Goal: Task Accomplishment & Management: Complete application form

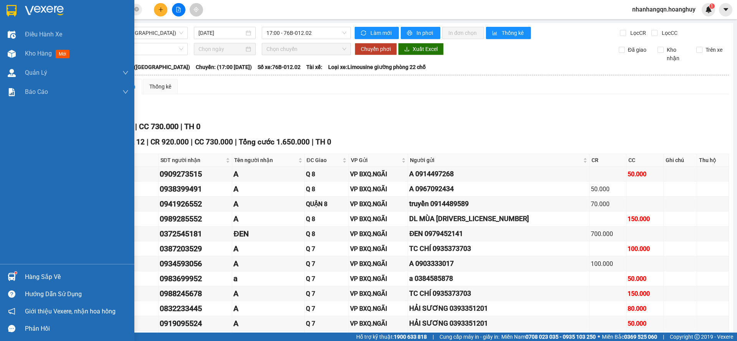
click at [15, 9] on img at bounding box center [12, 11] width 10 height 12
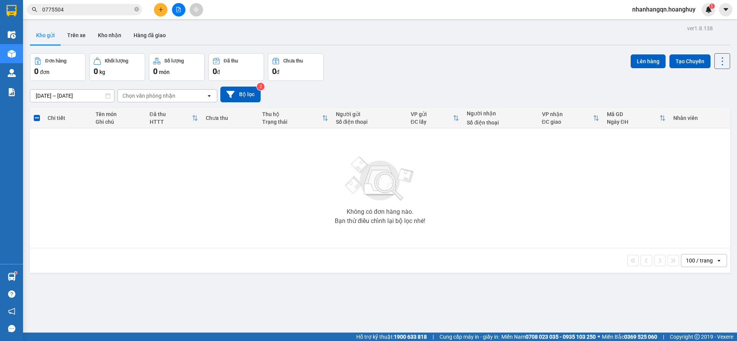
click at [156, 11] on button at bounding box center [160, 9] width 13 height 13
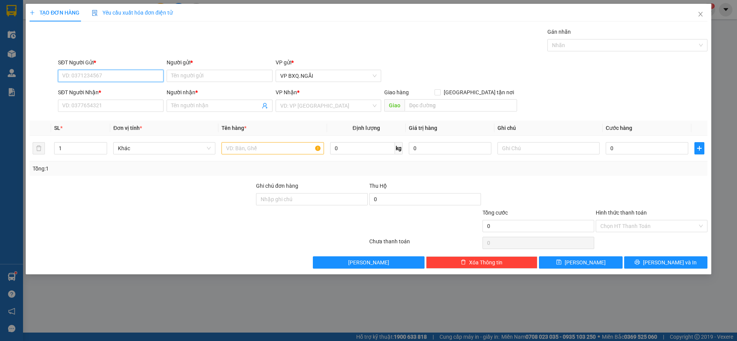
click at [144, 76] on input "SĐT Người Gửi *" at bounding box center [111, 76] width 106 height 12
click at [238, 78] on input "Người gửi *" at bounding box center [220, 76] width 106 height 12
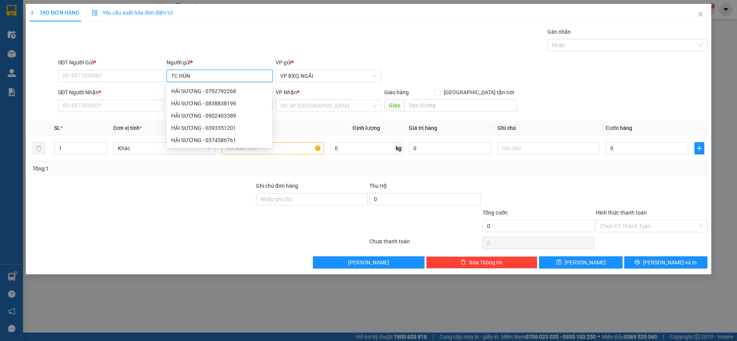
type input "TC HÙNG"
click at [222, 128] on div "TC HÙNG - 0948762000" at bounding box center [219, 128] width 96 height 8
type input "0948762000"
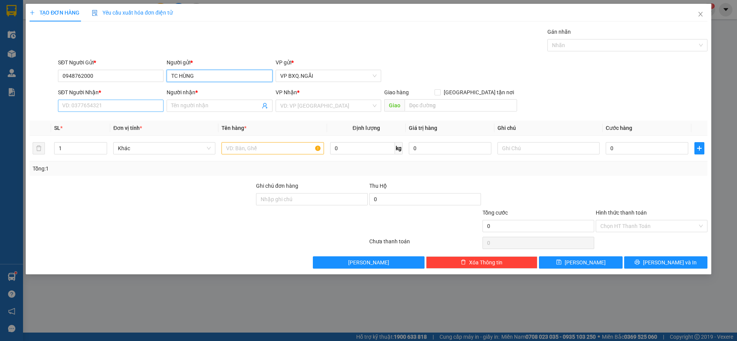
type input "TC HÙNG"
click at [127, 104] on input "SĐT Người Nhận *" at bounding box center [111, 106] width 106 height 12
click at [127, 104] on input "0906393612" at bounding box center [111, 106] width 106 height 12
type input "0906393612"
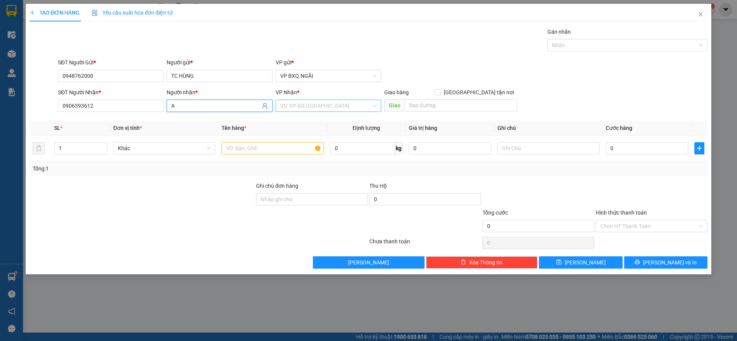
type input "A"
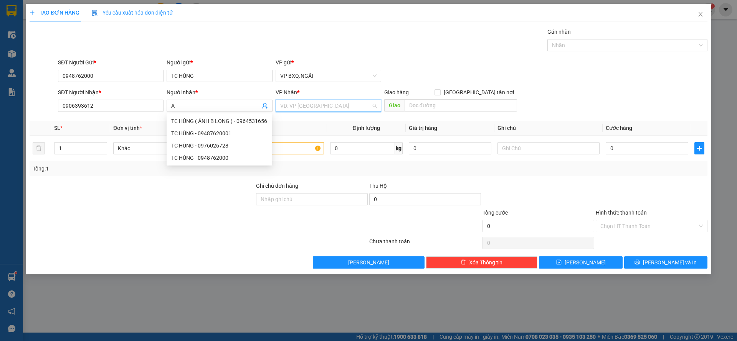
click at [321, 102] on input "search" at bounding box center [325, 106] width 91 height 12
type input "D"
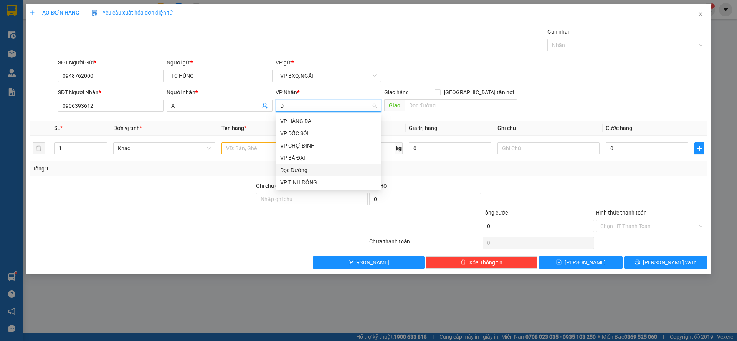
click at [313, 172] on div "Dọc Đường" at bounding box center [328, 170] width 96 height 8
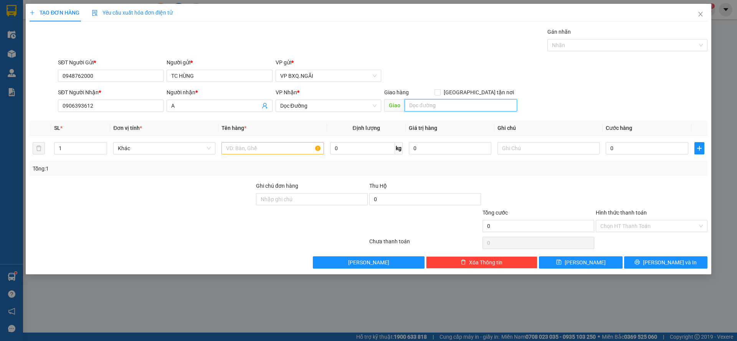
click at [426, 108] on input "text" at bounding box center [460, 105] width 112 height 12
type input "NHA TRANG"
click at [231, 160] on td at bounding box center [272, 149] width 108 height 26
click at [248, 149] on input "text" at bounding box center [272, 148] width 102 height 12
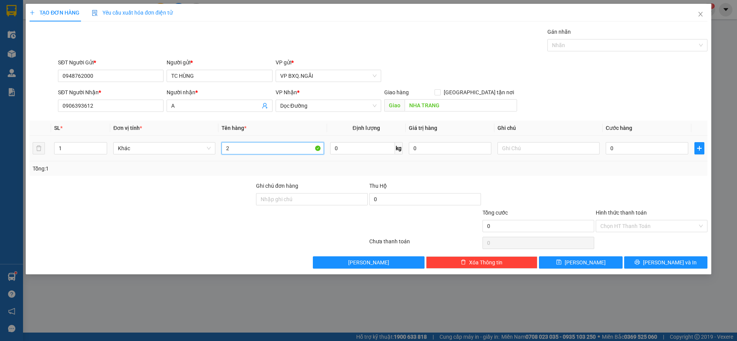
type input "2"
type input "20 THÙNG"
type input "1"
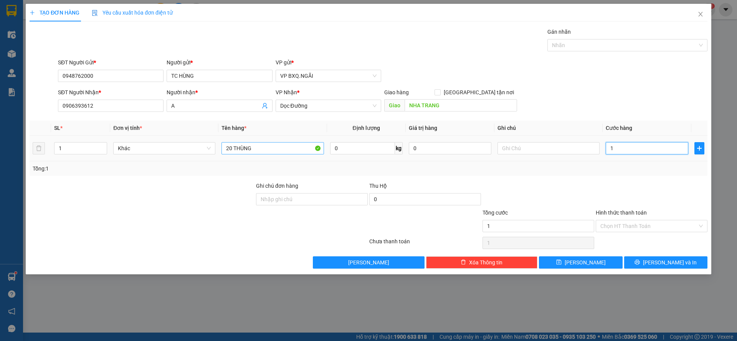
type input "12"
type input "120"
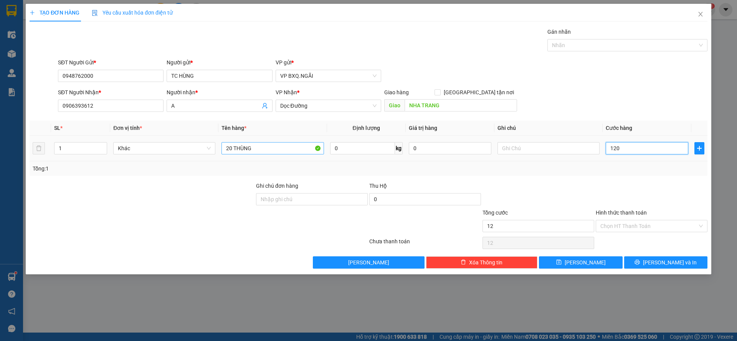
type input "120"
type input "1.200"
type input "12.000"
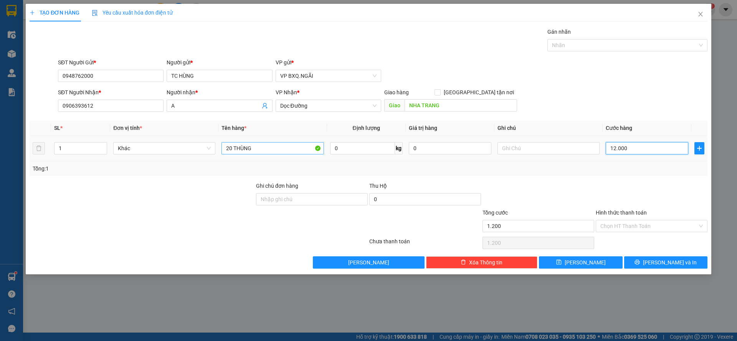
type input "12.000"
type input "120.000"
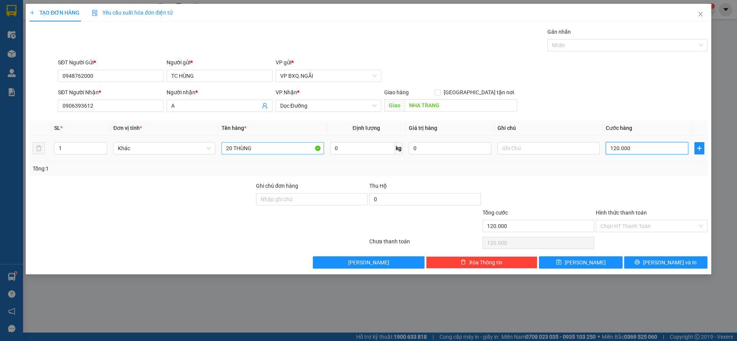
type input "1.200.000"
type input "12.000.000"
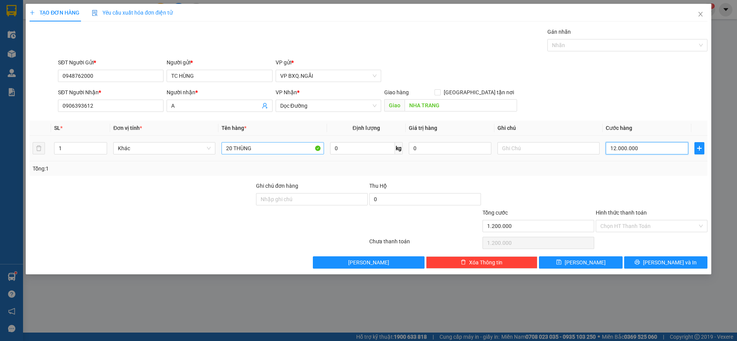
type input "12.000.000"
type input "1.200.000"
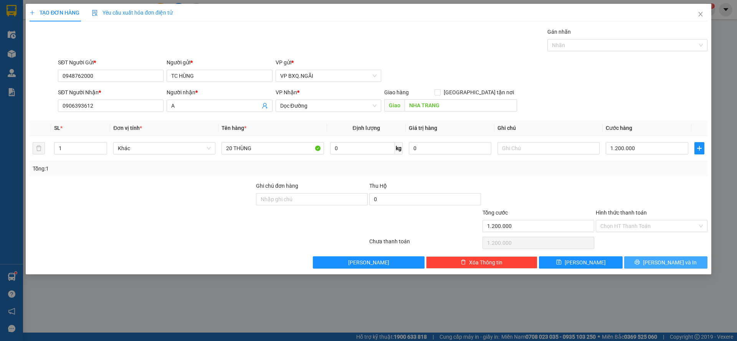
click at [676, 260] on span "Lưu và In" at bounding box center [670, 263] width 54 height 8
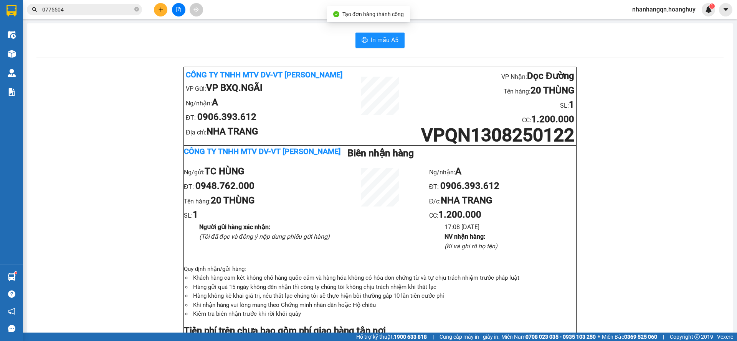
click at [65, 14] on span "0775504" at bounding box center [84, 10] width 115 height 12
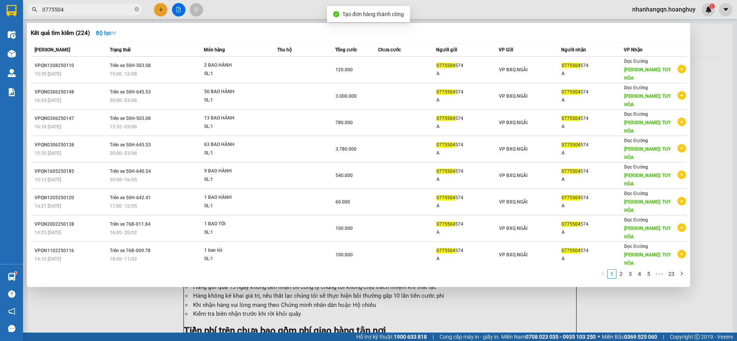
click at [65, 7] on input "0775504" at bounding box center [87, 9] width 91 height 8
click at [162, 10] on div at bounding box center [368, 170] width 737 height 341
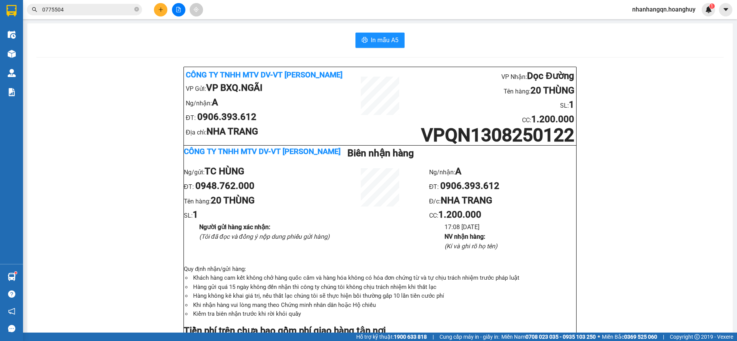
click at [162, 10] on icon "plus" at bounding box center [160, 9] width 4 height 0
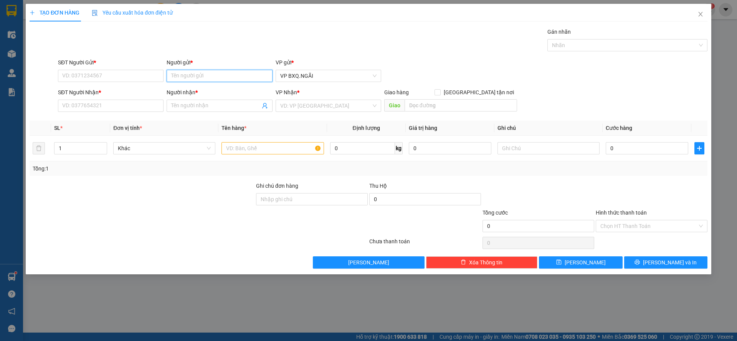
click at [192, 73] on input "Người gửi *" at bounding box center [220, 76] width 106 height 12
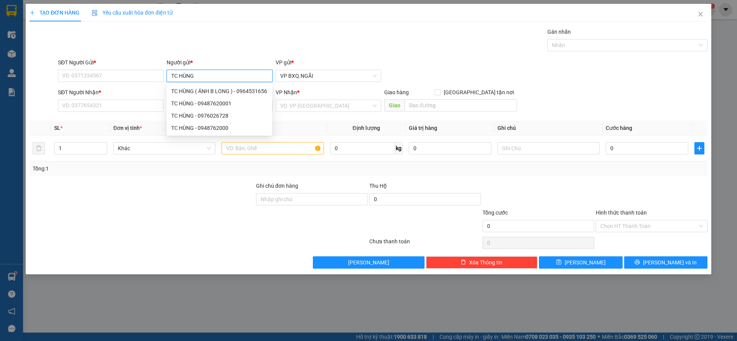
type input "TC HÙNG"
click at [101, 85] on div "SĐT Người Gửi * VD: 0371234567" at bounding box center [111, 71] width 106 height 27
click at [94, 71] on input "SĐT Người Gửi *" at bounding box center [111, 76] width 106 height 12
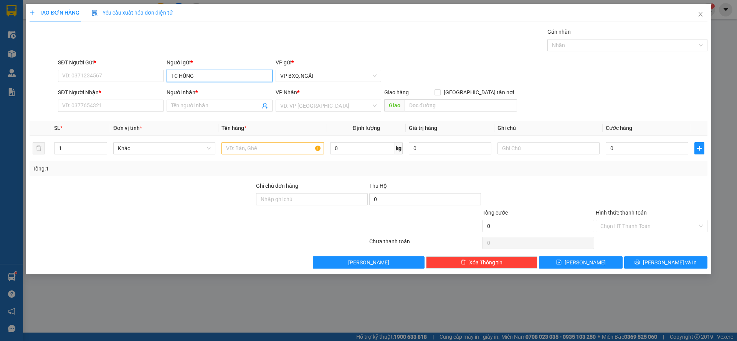
click at [203, 75] on input "TC HÙNG" at bounding box center [220, 76] width 106 height 12
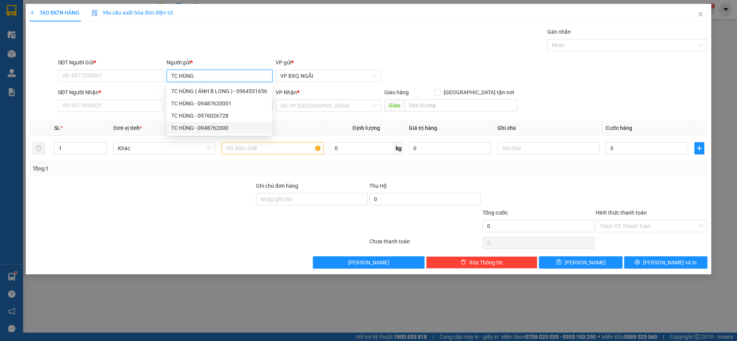
click at [203, 127] on div "TC HÙNG - 0948762000" at bounding box center [219, 128] width 96 height 8
type input "0948762000"
type input "TC HÙNG"
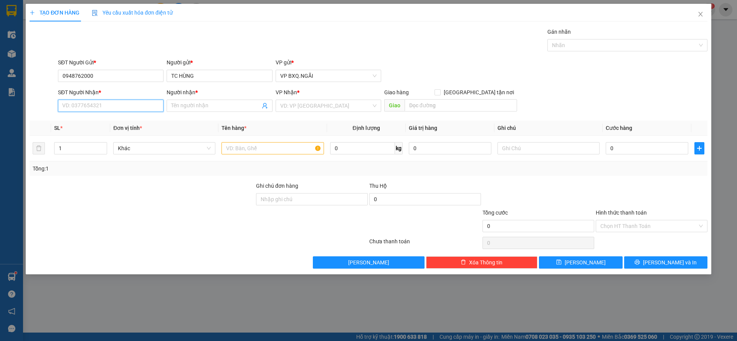
click at [125, 110] on input "SĐT Người Nhận *" at bounding box center [111, 106] width 106 height 12
type input "0986574869"
drag, startPoint x: 130, startPoint y: 119, endPoint x: 175, endPoint y: 120, distance: 45.3
click at [130, 120] on div "0986574869 - A" at bounding box center [111, 121] width 96 height 8
type input "A"
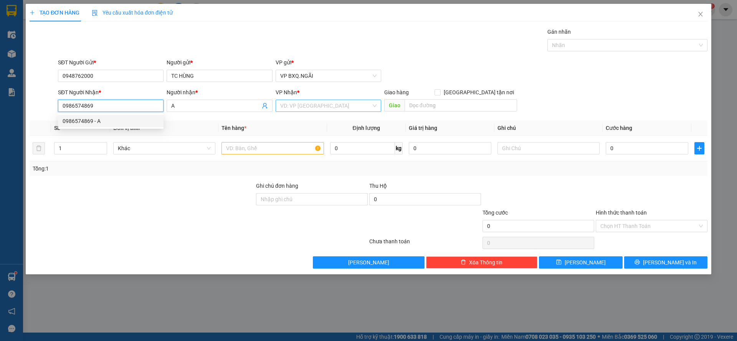
type input "0986574869"
click at [325, 106] on input "search" at bounding box center [325, 106] width 91 height 12
type input "D"
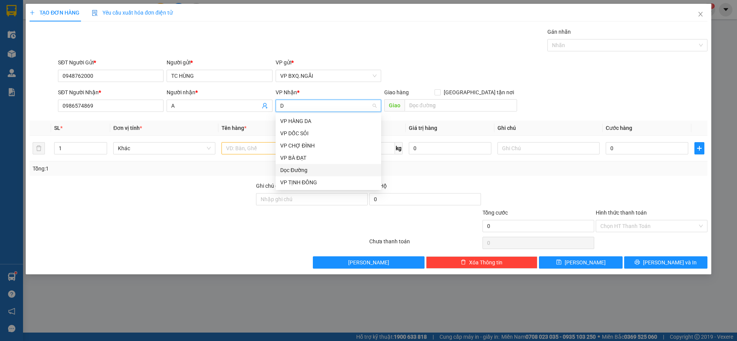
click at [302, 170] on div "Dọc Đường" at bounding box center [328, 170] width 96 height 8
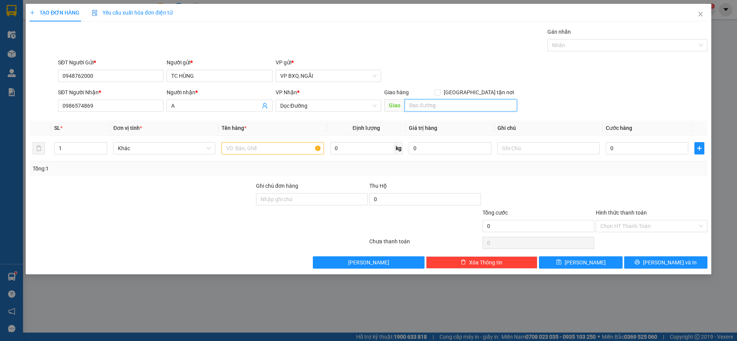
click at [437, 106] on input "text" at bounding box center [460, 105] width 112 height 12
type input "D"
type input "ĐẦU MỐI"
drag, startPoint x: 257, startPoint y: 158, endPoint x: 249, endPoint y: 148, distance: 13.1
click at [253, 155] on td at bounding box center [272, 149] width 108 height 26
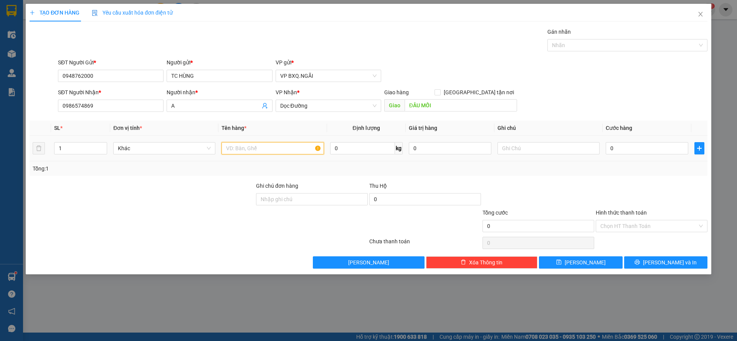
click at [248, 148] on input "text" at bounding box center [272, 148] width 102 height 12
type input "7 THÙNG"
type input "1"
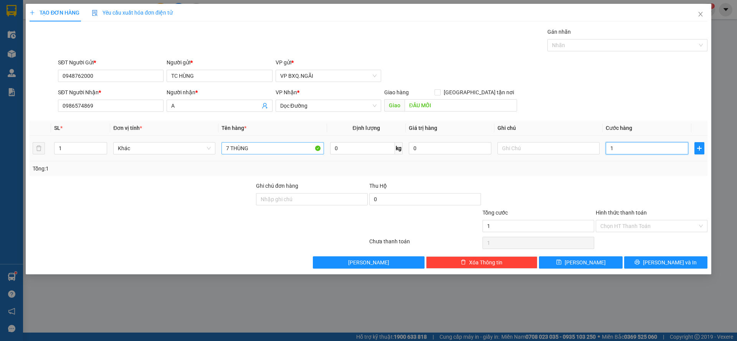
type input "12"
type input "120"
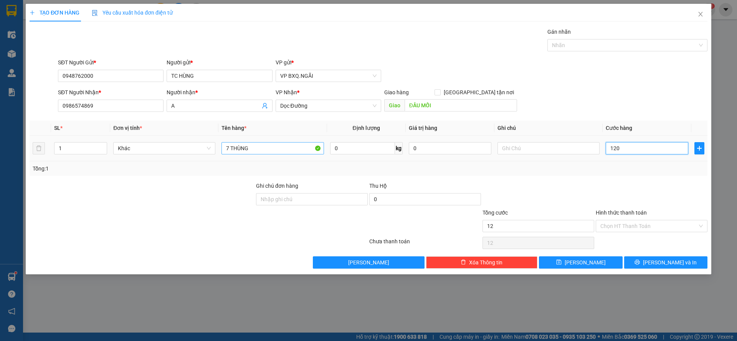
type input "120"
type input "1.200"
type input "12.000"
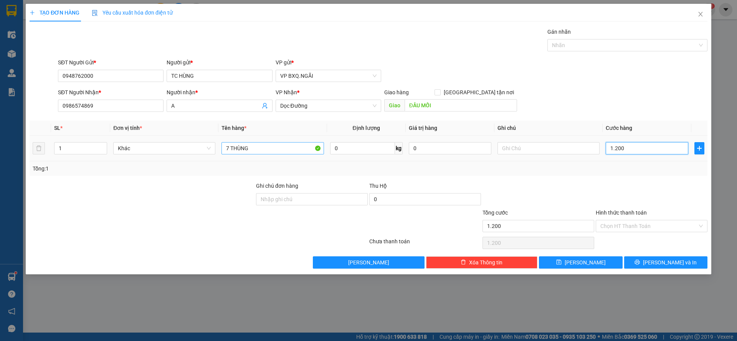
type input "12.000"
type input "120.000"
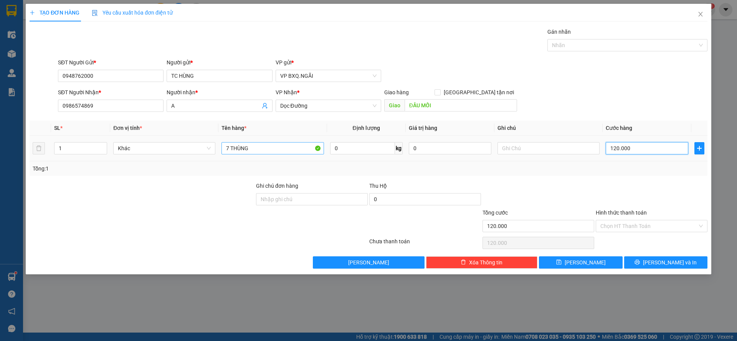
type input "1.200.000"
click at [661, 147] on input "1.200.000" at bounding box center [646, 148] width 82 height 12
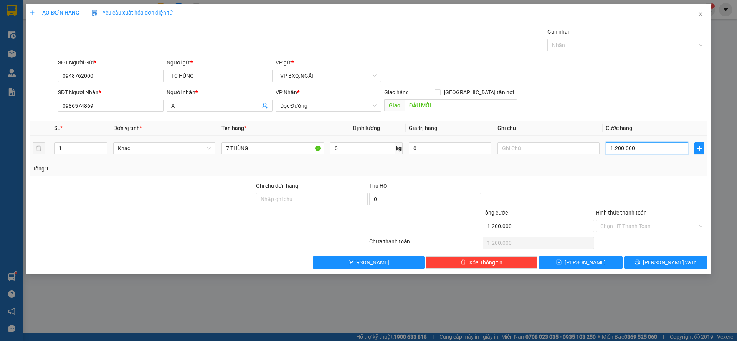
type input "4"
type input "42"
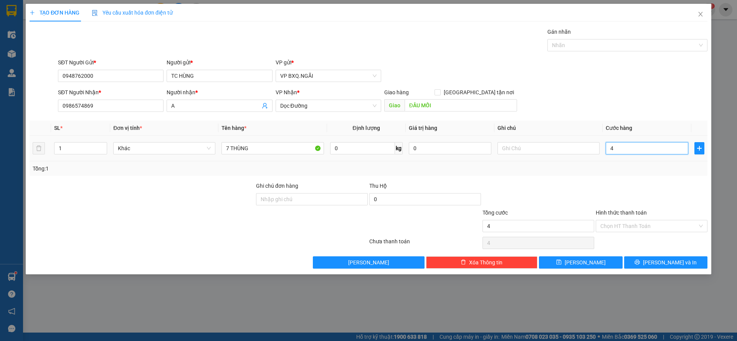
type input "42"
type input "420"
type input "4.200"
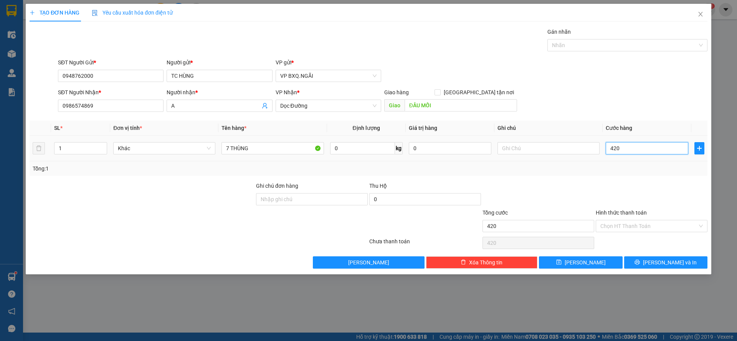
type input "4.200"
type input "42.000"
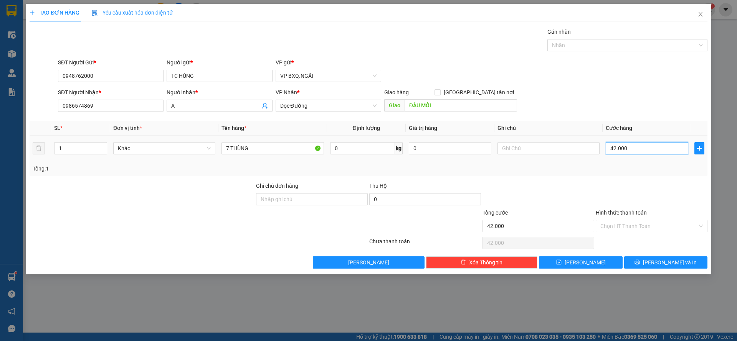
type input "420.000"
click at [658, 269] on div "TẠO ĐƠN HÀNG Yêu cầu xuất hóa đơn điện tử Transit Pickup Surcharge Ids Transit …" at bounding box center [368, 139] width 685 height 271
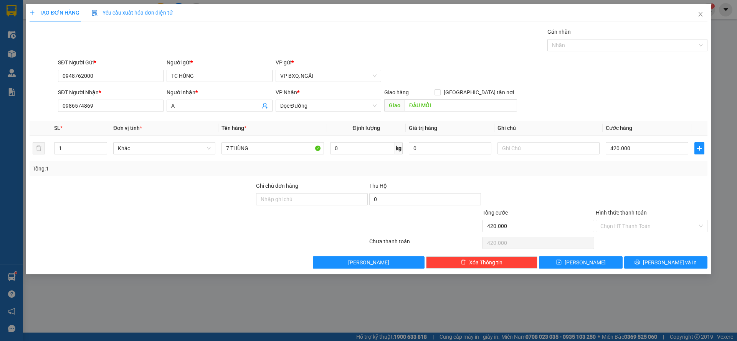
click at [657, 269] on div "TẠO ĐƠN HÀNG Yêu cầu xuất hóa đơn điện tử Transit Pickup Surcharge Ids Transit …" at bounding box center [368, 139] width 685 height 271
click at [655, 267] on button "Lưu và In" at bounding box center [665, 263] width 83 height 12
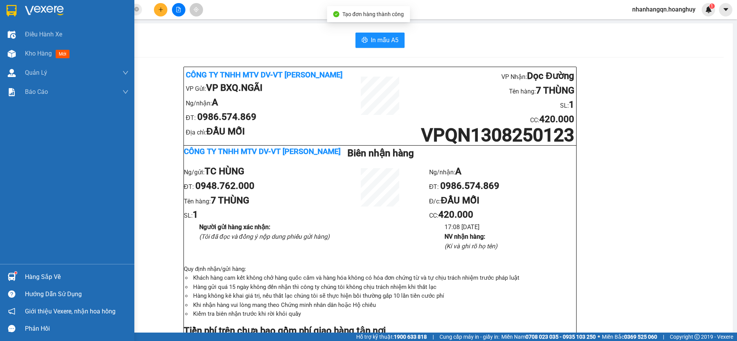
click at [4, 10] on div at bounding box center [67, 12] width 134 height 25
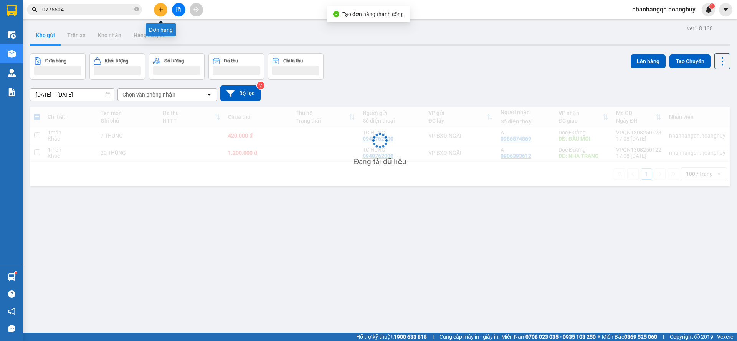
click at [180, 10] on icon "file-add" at bounding box center [178, 9] width 5 height 5
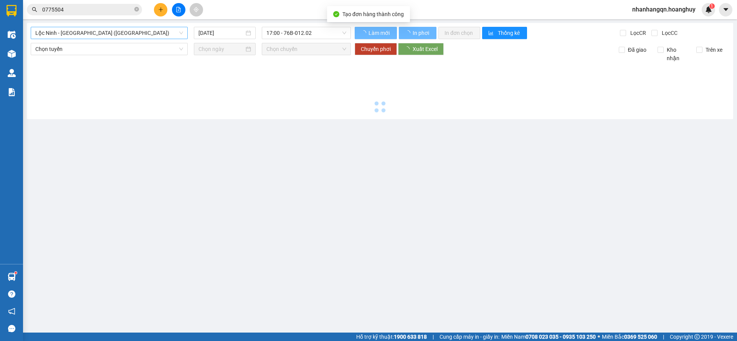
click at [119, 35] on span "Lộc Ninh - Quảng Ngãi (Hàng Hóa)" at bounding box center [109, 33] width 148 height 12
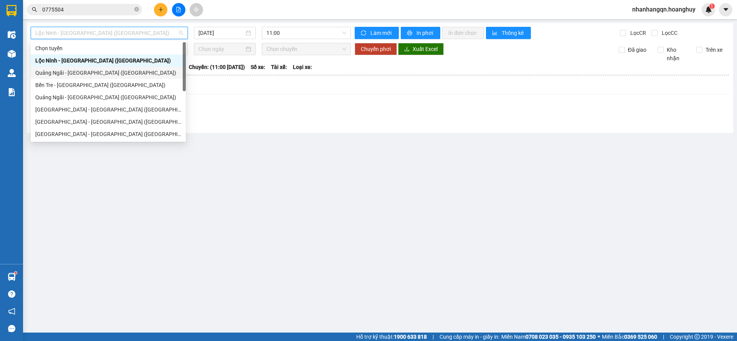
drag, startPoint x: 91, startPoint y: 84, endPoint x: 87, endPoint y: 69, distance: 15.8
click at [87, 69] on div "Chọn tuyến Lộc Ninh - Quảng Ngãi (Hàng Hóa) Quảng Ngãi - Sài Gòn (Hàng Hoá) Bến…" at bounding box center [108, 103] width 155 height 123
click at [87, 69] on div "Quảng Ngãi - Sài Gòn (Hàng Hoá)" at bounding box center [108, 73] width 146 height 8
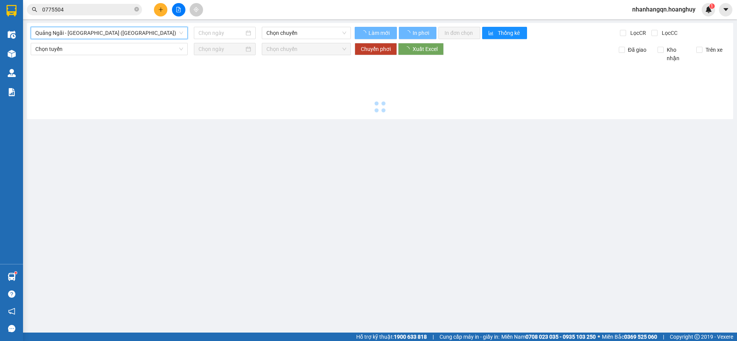
type input "13/08/2025"
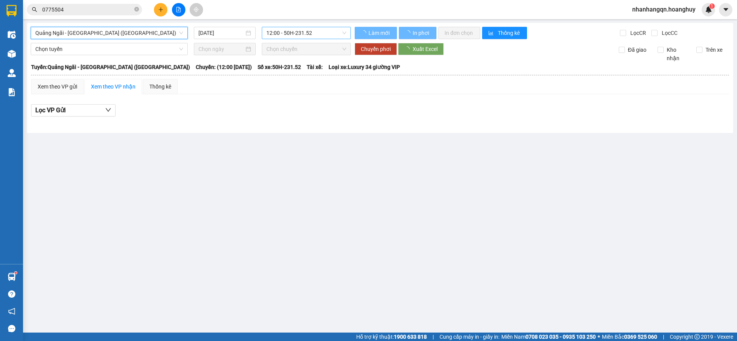
click at [291, 33] on span "12:00 - 50H-231.52" at bounding box center [306, 33] width 80 height 12
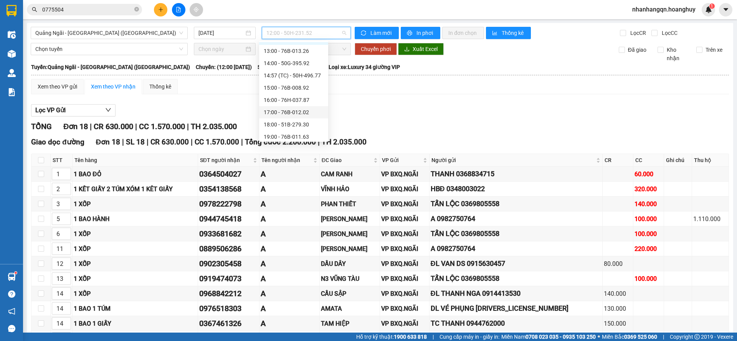
scroll to position [37, 0]
click at [313, 130] on div "20:00 - 50H-230.68" at bounding box center [294, 134] width 60 height 8
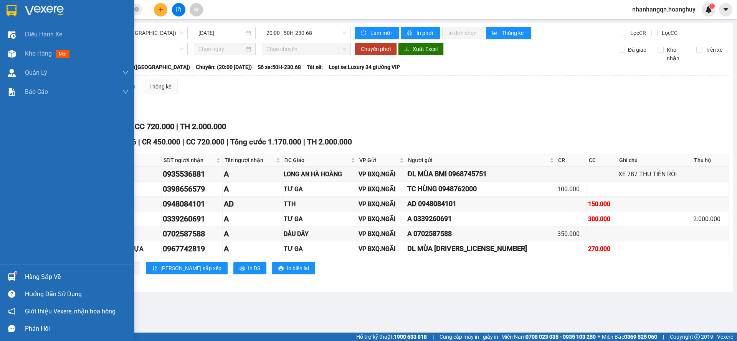
click at [16, 3] on div at bounding box center [67, 12] width 134 height 25
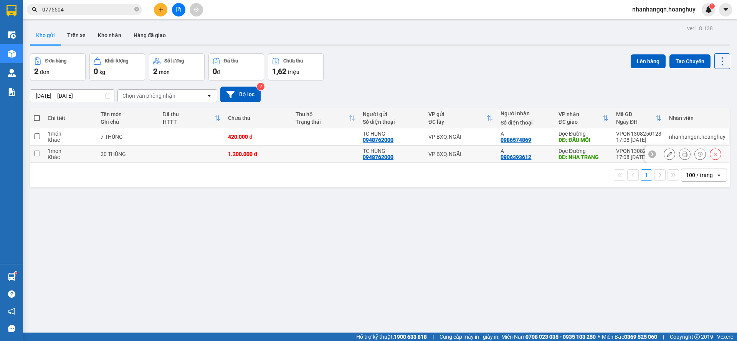
click at [483, 155] on div "VP BXQ.NGÃI" at bounding box center [460, 154] width 65 height 6
checkbox input "true"
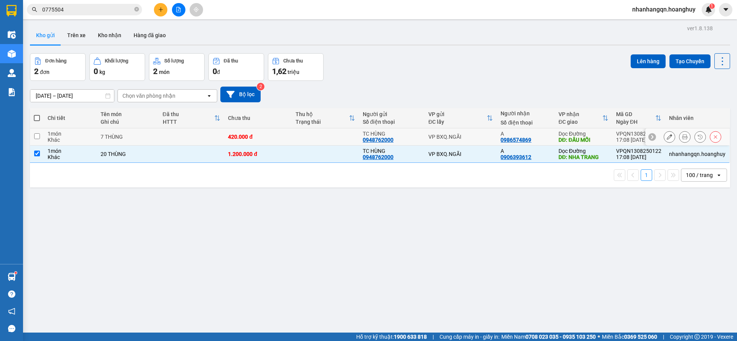
click at [473, 135] on div "VP BXQ.NGÃI" at bounding box center [460, 137] width 65 height 6
checkbox input "true"
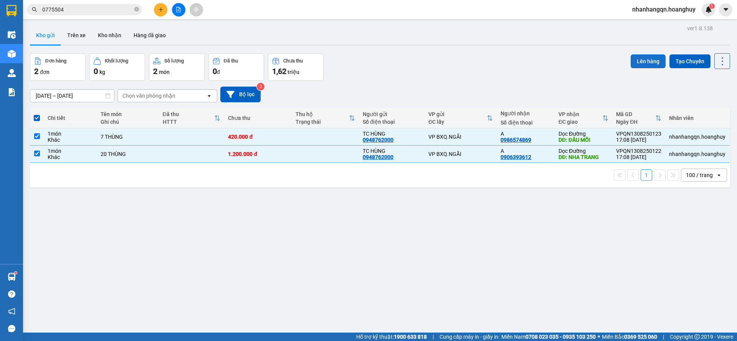
click at [653, 56] on button "Lên hàng" at bounding box center [647, 61] width 35 height 14
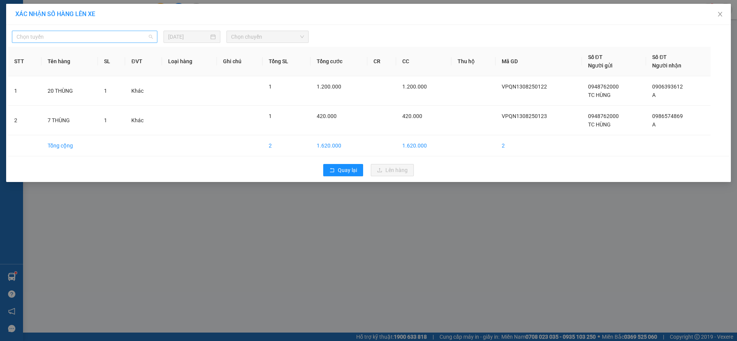
click at [81, 40] on span "Chọn tuyến" at bounding box center [84, 37] width 136 height 12
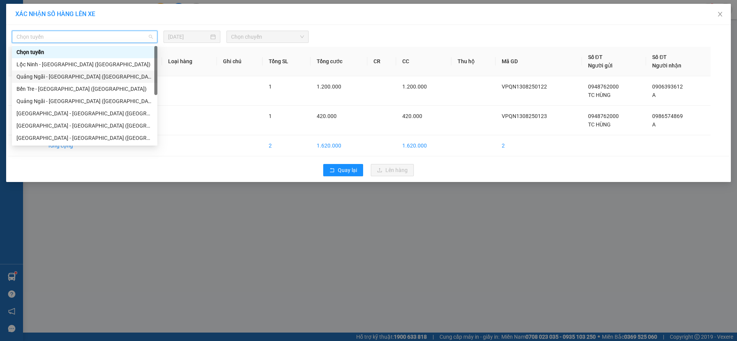
click at [71, 81] on div "Quảng Ngãi - Sài Gòn (Hàng Hoá)" at bounding box center [84, 77] width 145 height 12
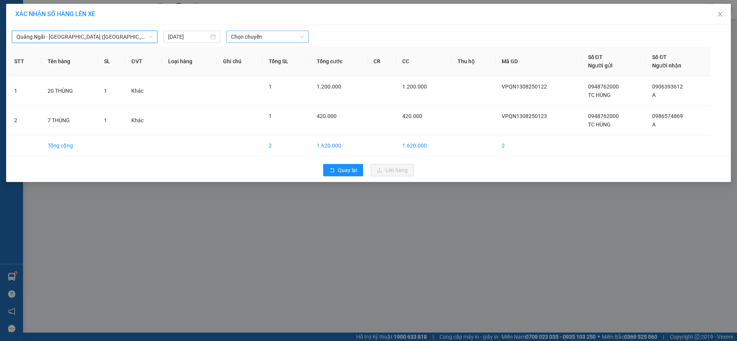
click at [285, 31] on span "Chọn chuyến" at bounding box center [267, 37] width 73 height 12
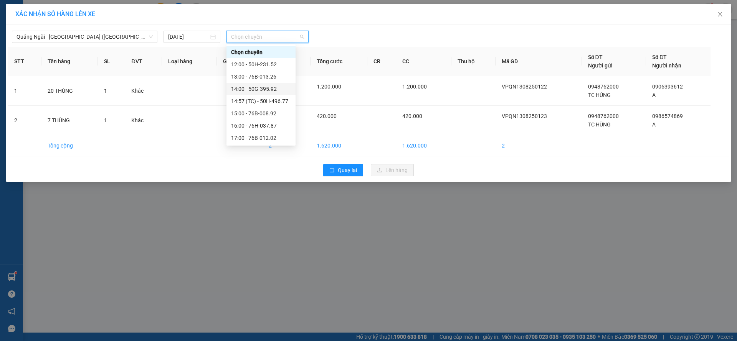
scroll to position [37, 0]
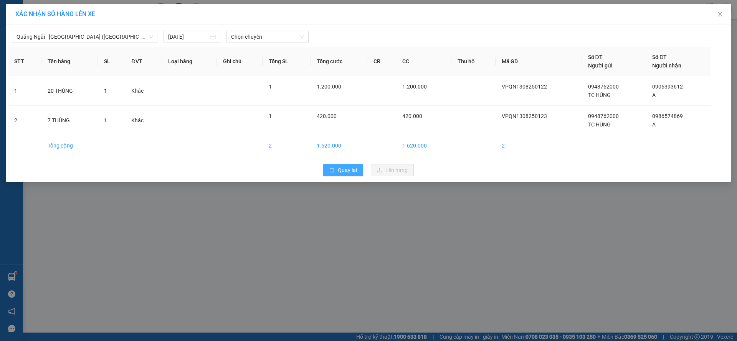
click at [354, 169] on span "Quay lại" at bounding box center [347, 170] width 19 height 8
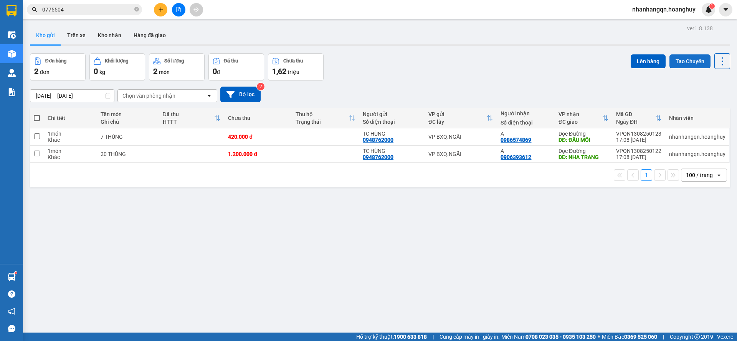
click at [694, 56] on button "Tạo Chuyến" at bounding box center [689, 61] width 41 height 14
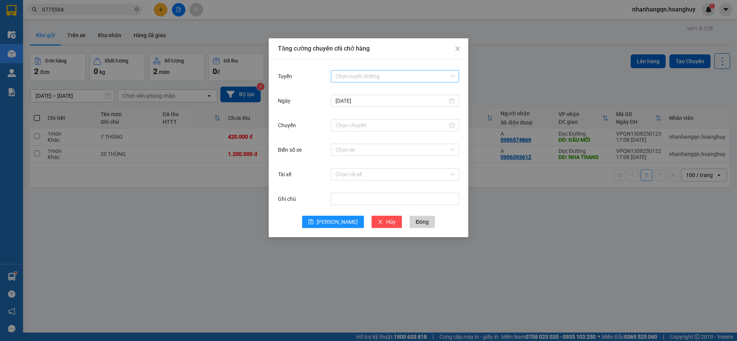
click at [384, 77] on input "Tuyến" at bounding box center [392, 77] width 114 height 12
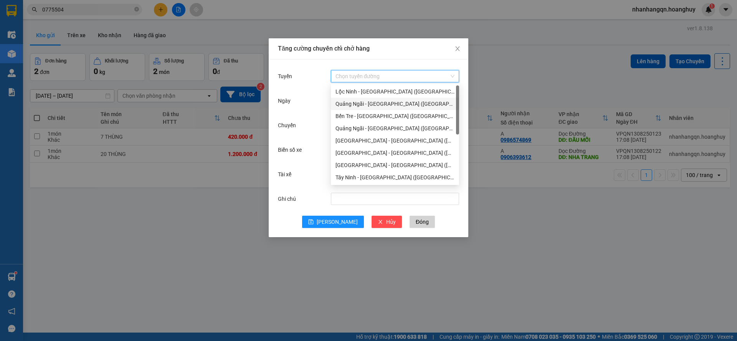
click at [380, 108] on div "Quảng Ngãi - Sài Gòn (Hàng Hoá)" at bounding box center [394, 104] width 119 height 8
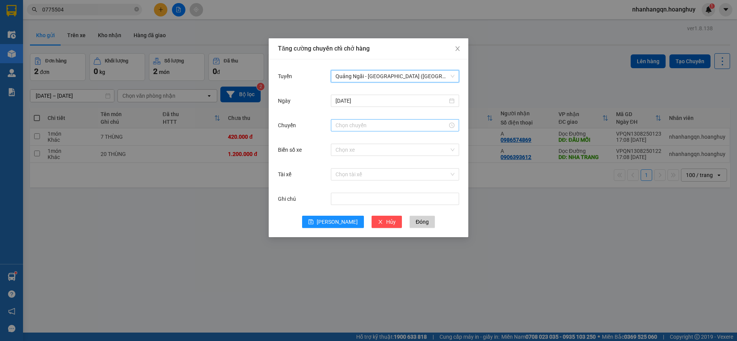
click at [371, 123] on input "Chuyến" at bounding box center [391, 125] width 112 height 8
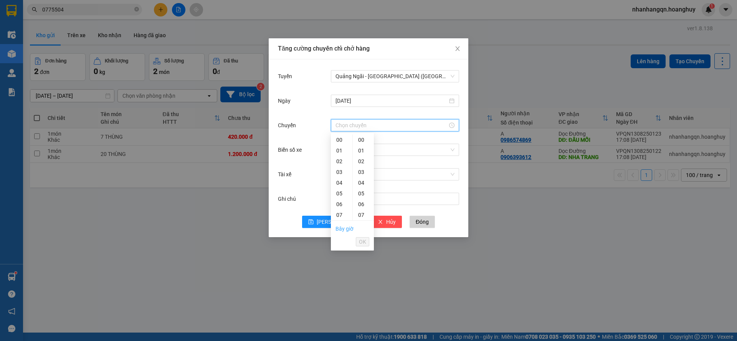
click at [345, 229] on link "Bây giờ" at bounding box center [344, 229] width 18 height 6
type input "17:11"
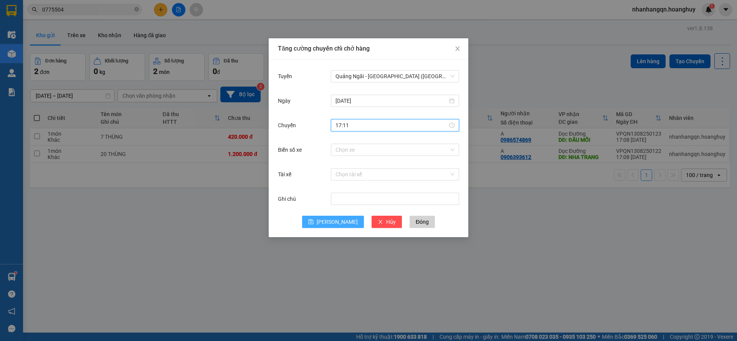
click at [342, 218] on button "Lưu" at bounding box center [333, 222] width 62 height 12
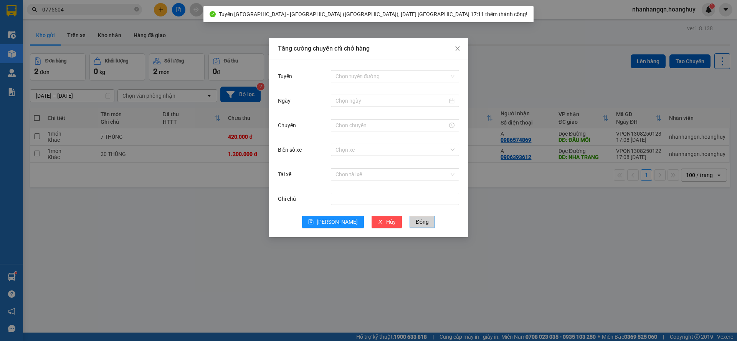
click at [416, 223] on span "Đóng" at bounding box center [422, 222] width 13 height 8
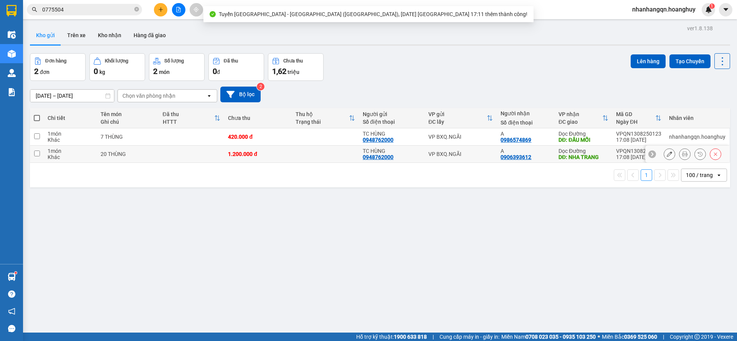
click at [496, 154] on td "A 0906393612" at bounding box center [525, 154] width 58 height 17
checkbox input "true"
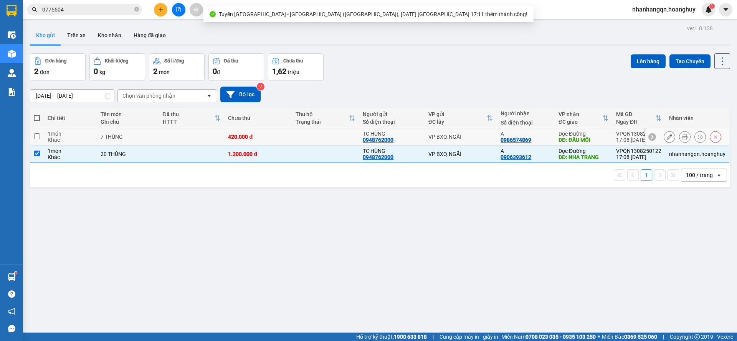
click at [474, 141] on td "VP BXQ.NGÃI" at bounding box center [460, 137] width 73 height 17
checkbox input "true"
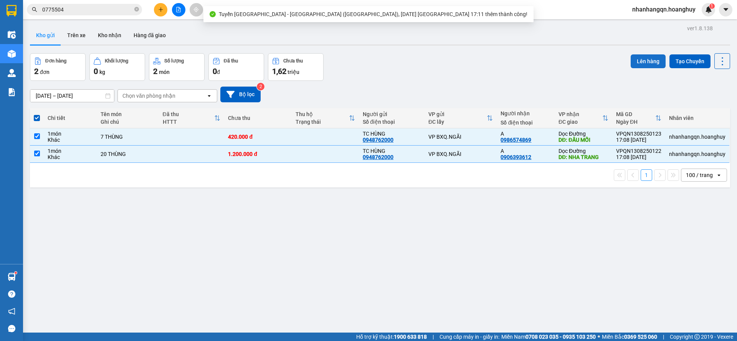
click at [640, 58] on button "Lên hàng" at bounding box center [647, 61] width 35 height 14
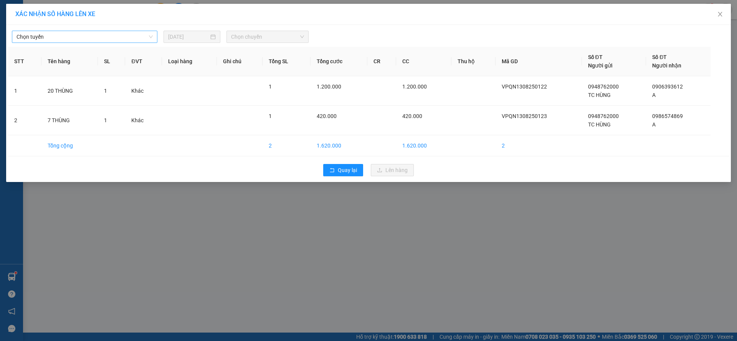
click at [98, 32] on span "Chọn tuyến" at bounding box center [84, 37] width 136 height 12
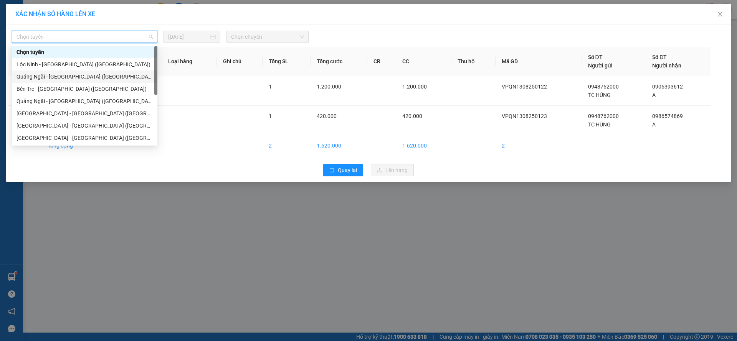
click at [90, 76] on div "Quảng Ngãi - Sài Gòn (Hàng Hoá)" at bounding box center [84, 77] width 136 height 8
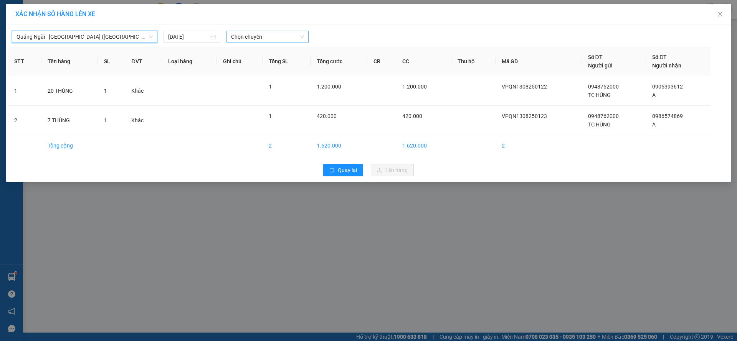
click at [259, 40] on span "Chọn chuyến" at bounding box center [267, 37] width 73 height 12
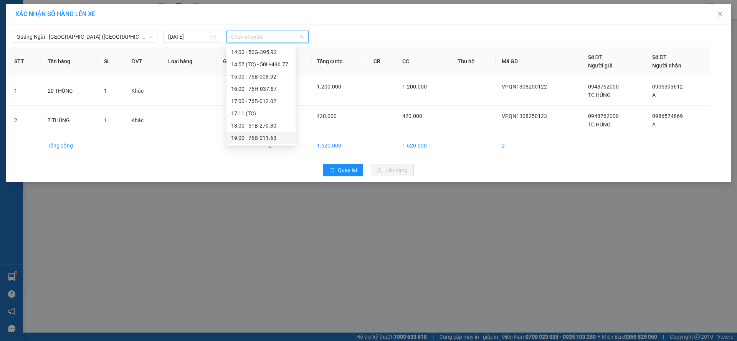
scroll to position [49, 0]
click at [261, 103] on div "17:11 (TC)" at bounding box center [261, 101] width 60 height 8
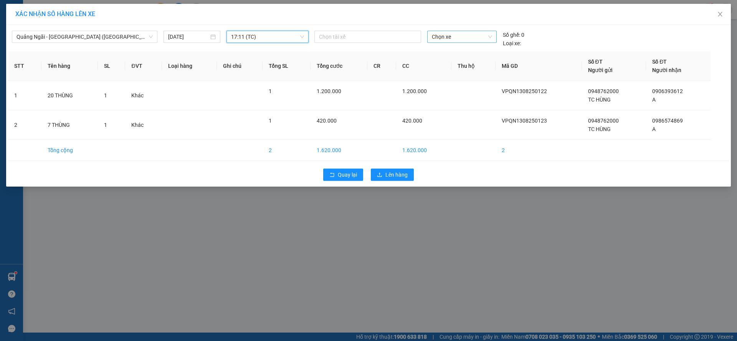
click at [447, 34] on span "Chọn xe" at bounding box center [462, 37] width 60 height 12
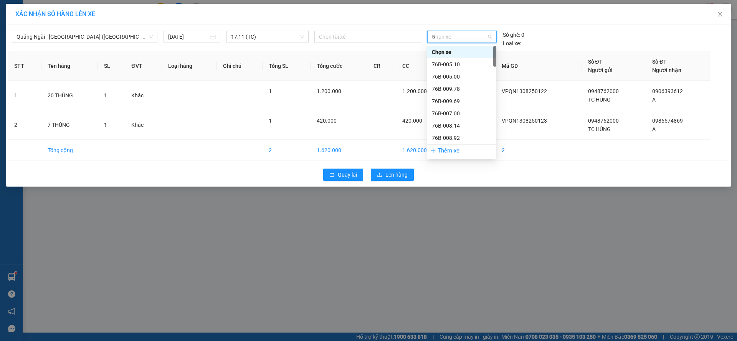
type input "54"
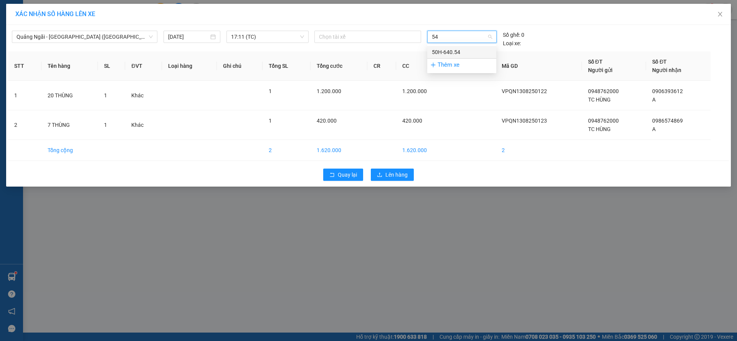
click at [455, 46] on div "50H-640.54" at bounding box center [461, 52] width 69 height 12
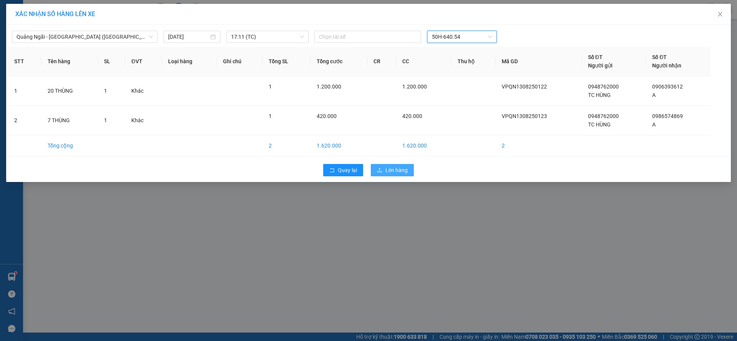
click at [394, 167] on span "Lên hàng" at bounding box center [396, 170] width 22 height 8
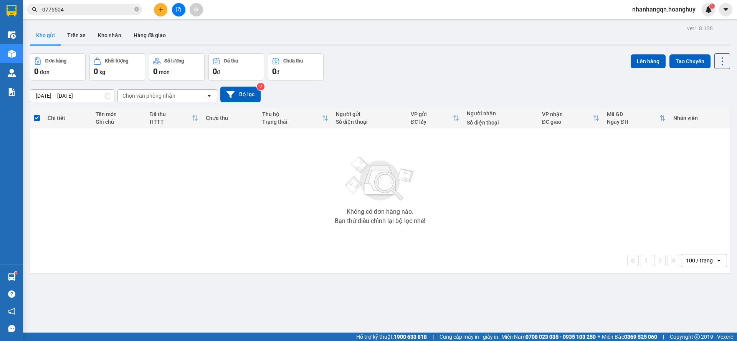
click at [112, 8] on input "0775504" at bounding box center [87, 9] width 91 height 8
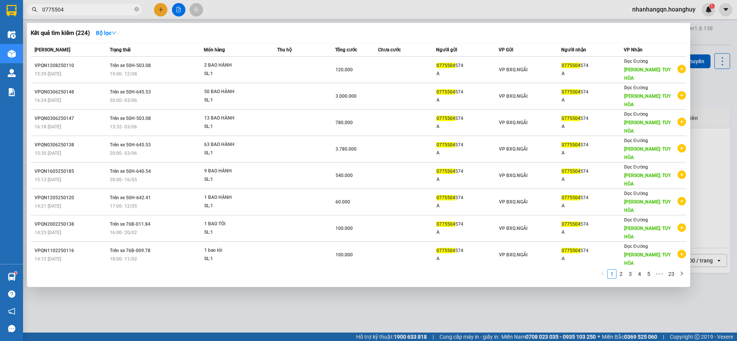
click at [112, 8] on input "0775504" at bounding box center [87, 9] width 91 height 8
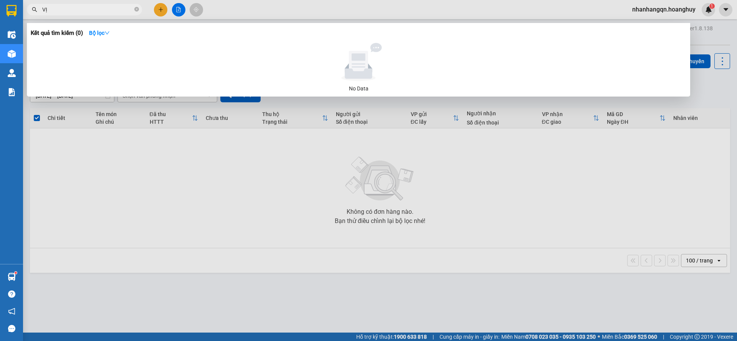
type input "V"
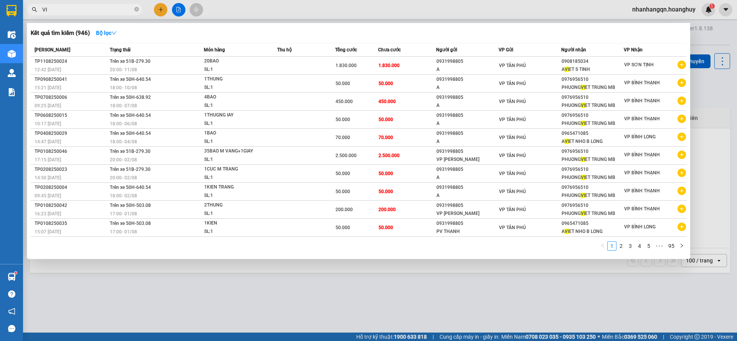
type input "V"
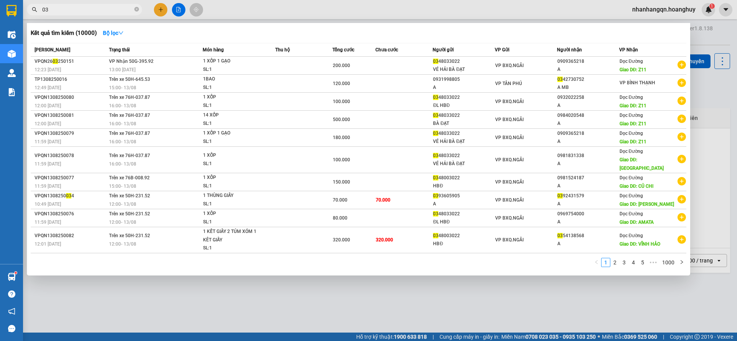
type input "0"
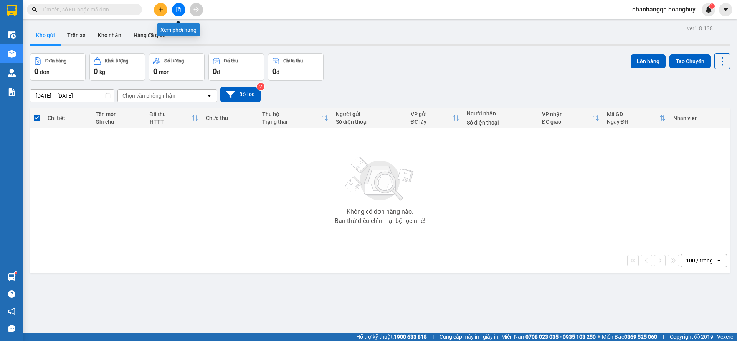
click at [179, 8] on icon "file-add" at bounding box center [178, 9] width 5 height 5
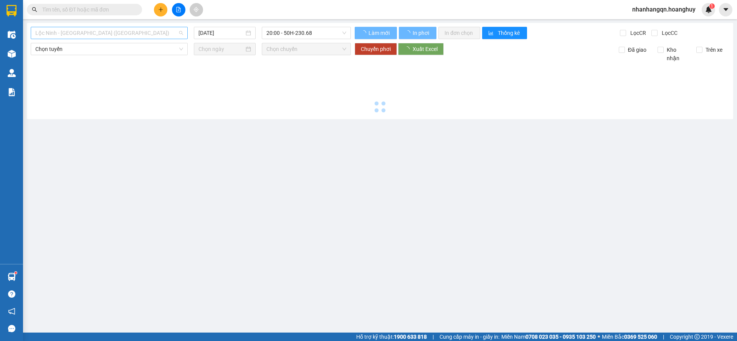
click at [113, 30] on span "Lộc Ninh - Quảng Ngãi (Hàng Hóa)" at bounding box center [109, 33] width 148 height 12
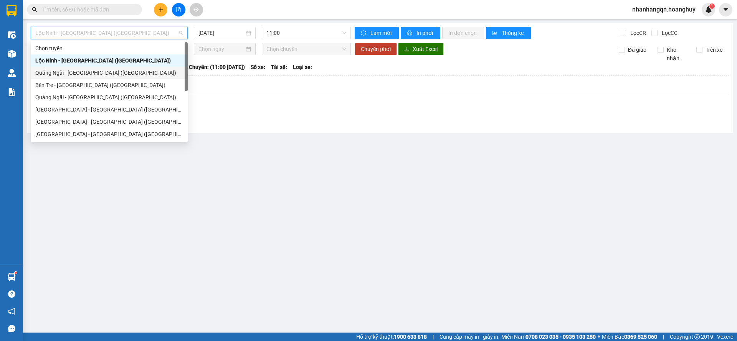
click at [84, 75] on div "Quảng Ngãi - Sài Gòn (Hàng Hoá)" at bounding box center [109, 73] width 148 height 8
type input "13/08/2025"
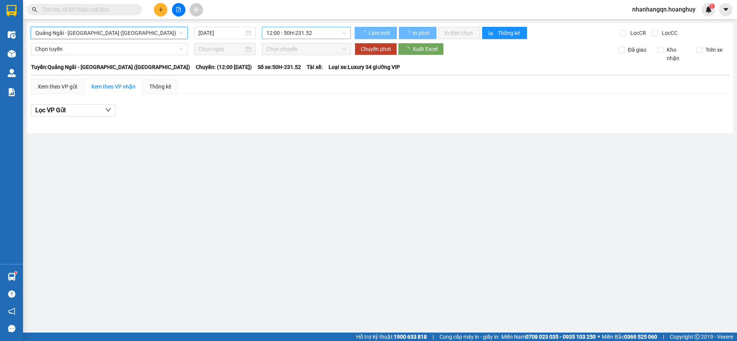
click at [313, 34] on span "12:00 - 50H-231.52" at bounding box center [306, 33] width 80 height 12
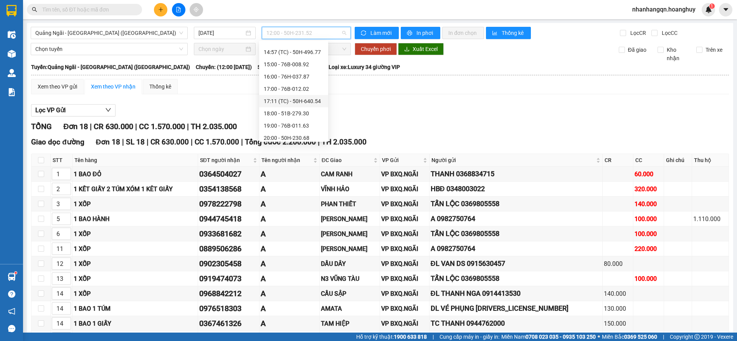
scroll to position [49, 0]
click at [304, 96] on div "17:11 (TC) - 50H-640.54" at bounding box center [294, 97] width 60 height 8
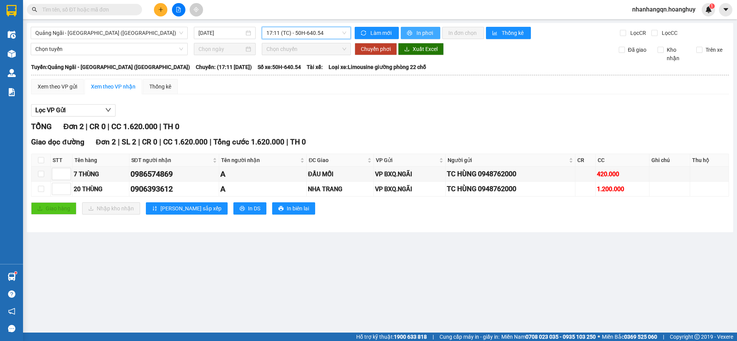
click at [415, 34] on button "In phơi" at bounding box center [421, 33] width 40 height 12
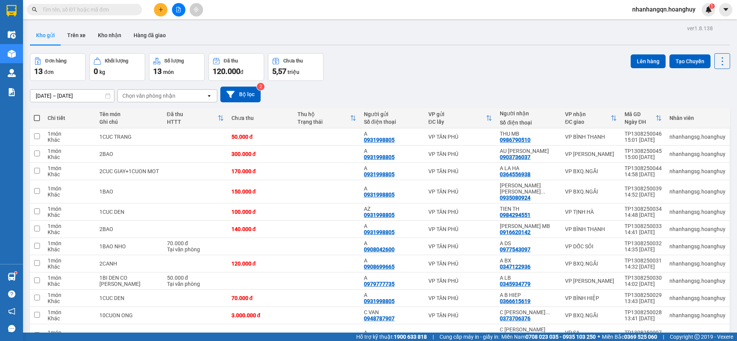
scroll to position [51, 0]
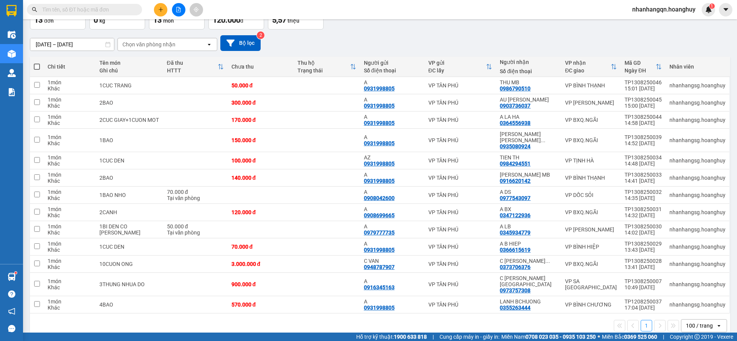
click at [76, 7] on input "text" at bounding box center [87, 9] width 91 height 8
click at [107, 12] on input "text" at bounding box center [87, 9] width 91 height 8
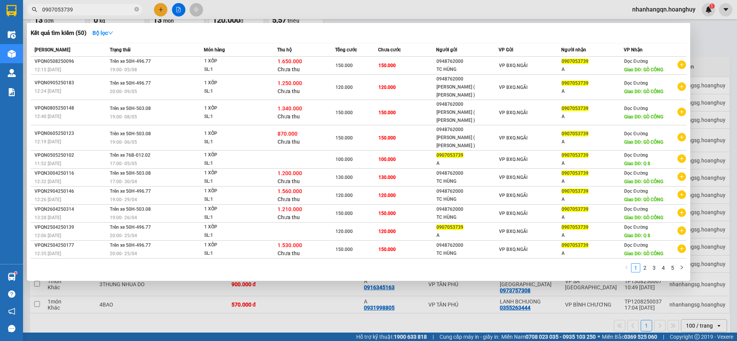
click at [86, 11] on input "0907053739" at bounding box center [87, 9] width 91 height 8
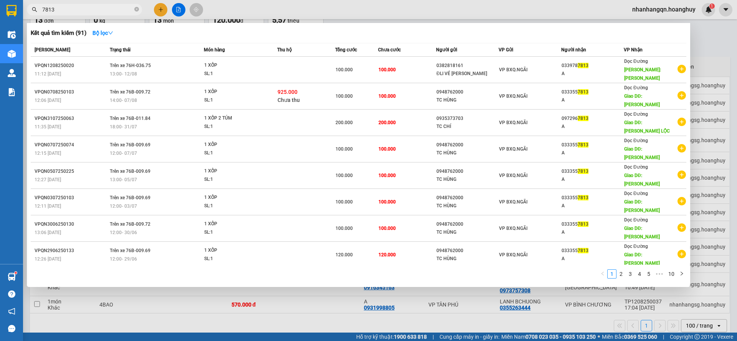
click at [86, 11] on input "7813" at bounding box center [87, 9] width 91 height 8
type input "7813"
